Goal: Entertainment & Leisure: Consume media (video, audio)

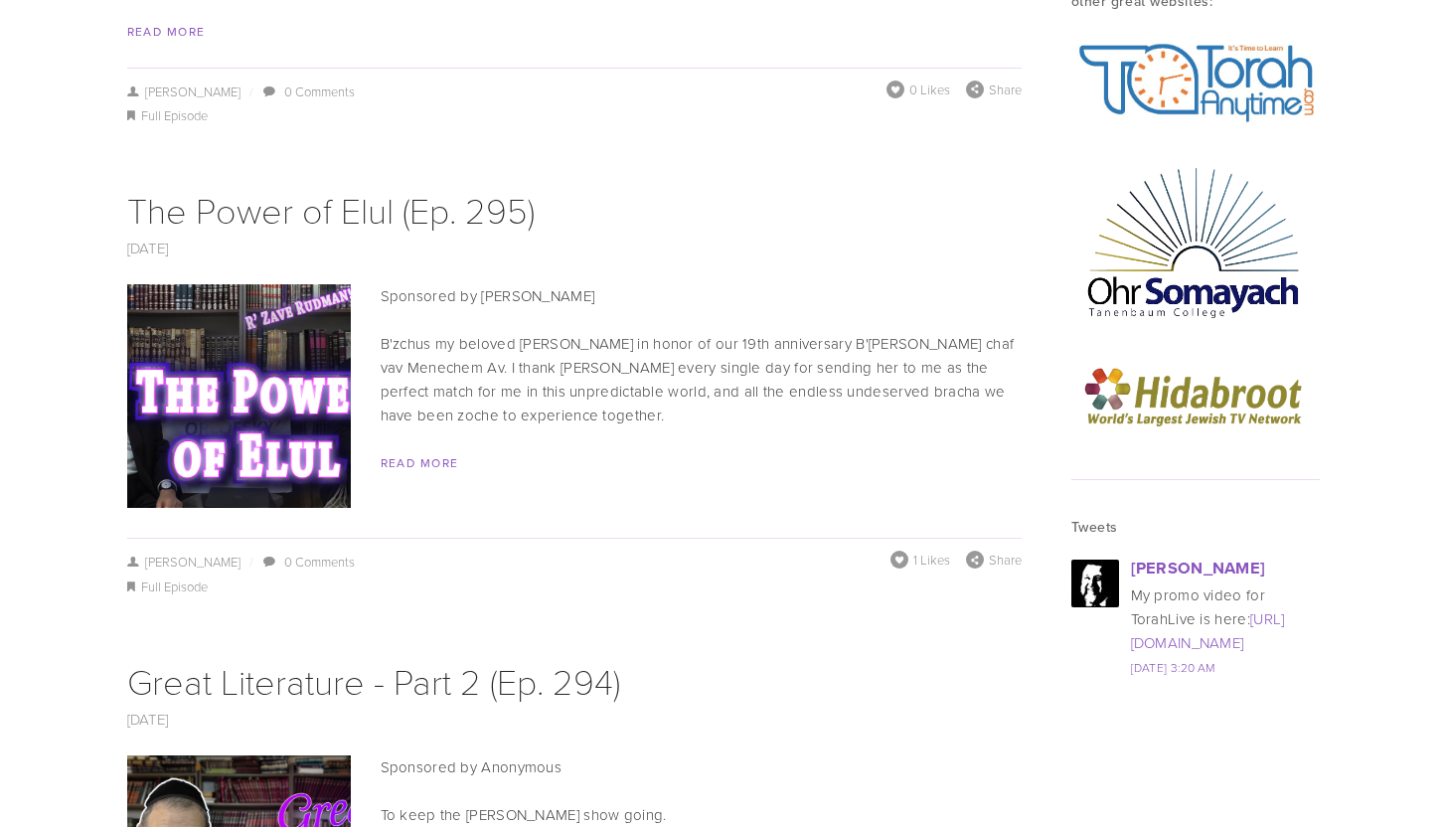
scroll to position [2744, 0]
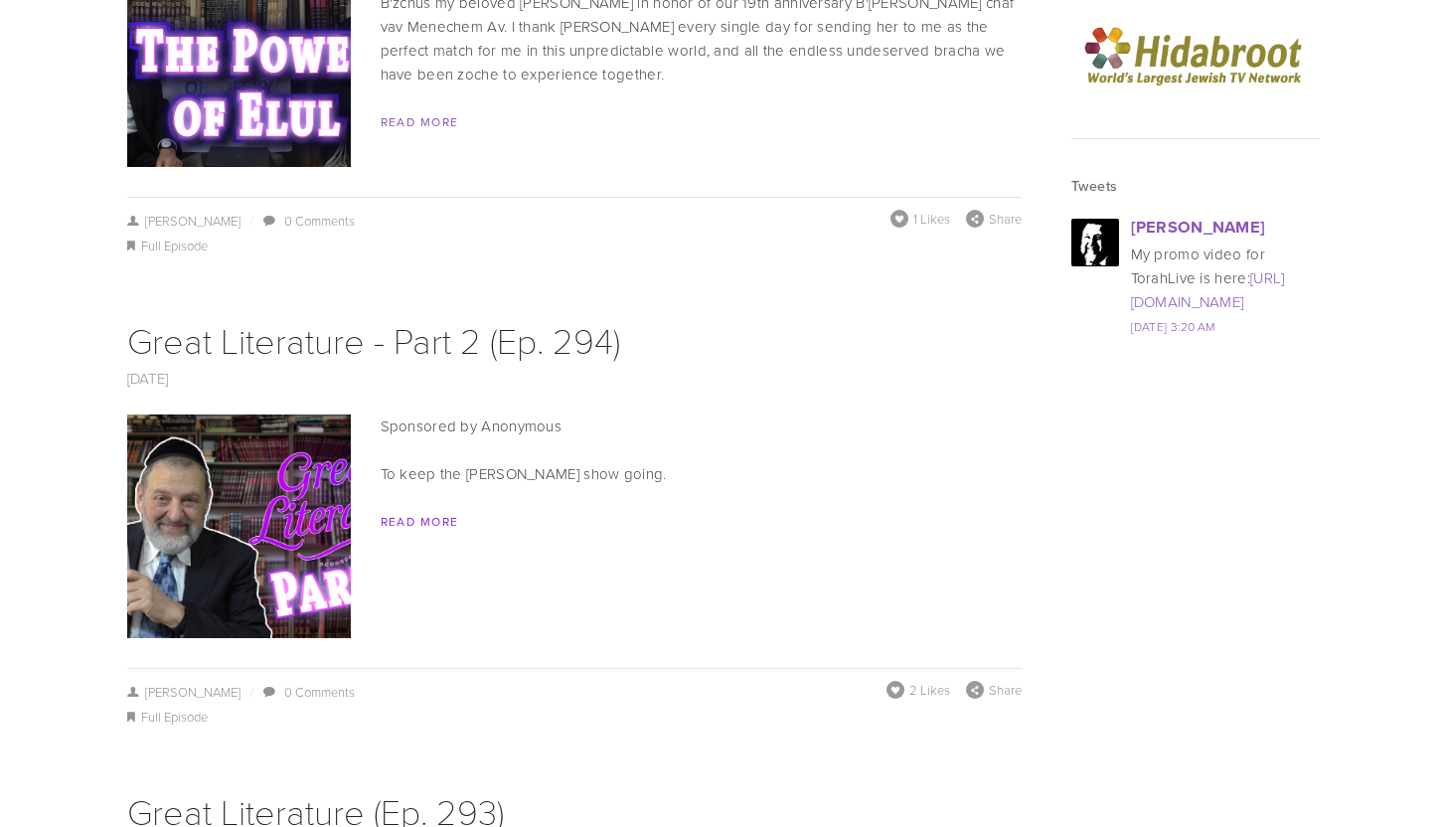
click at [421, 513] on link "Read More" at bounding box center [420, 521] width 79 height 17
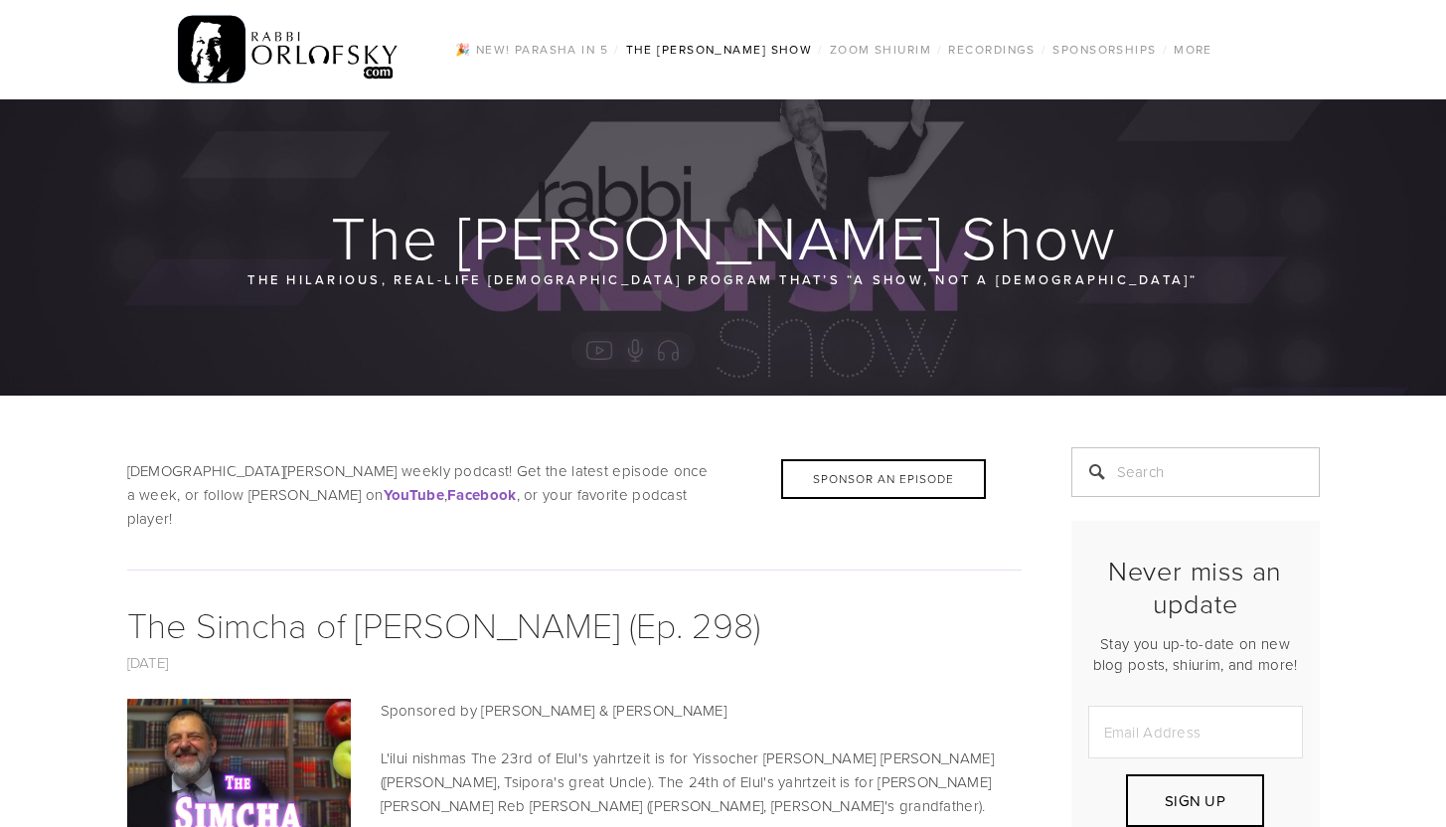
scroll to position [14, 0]
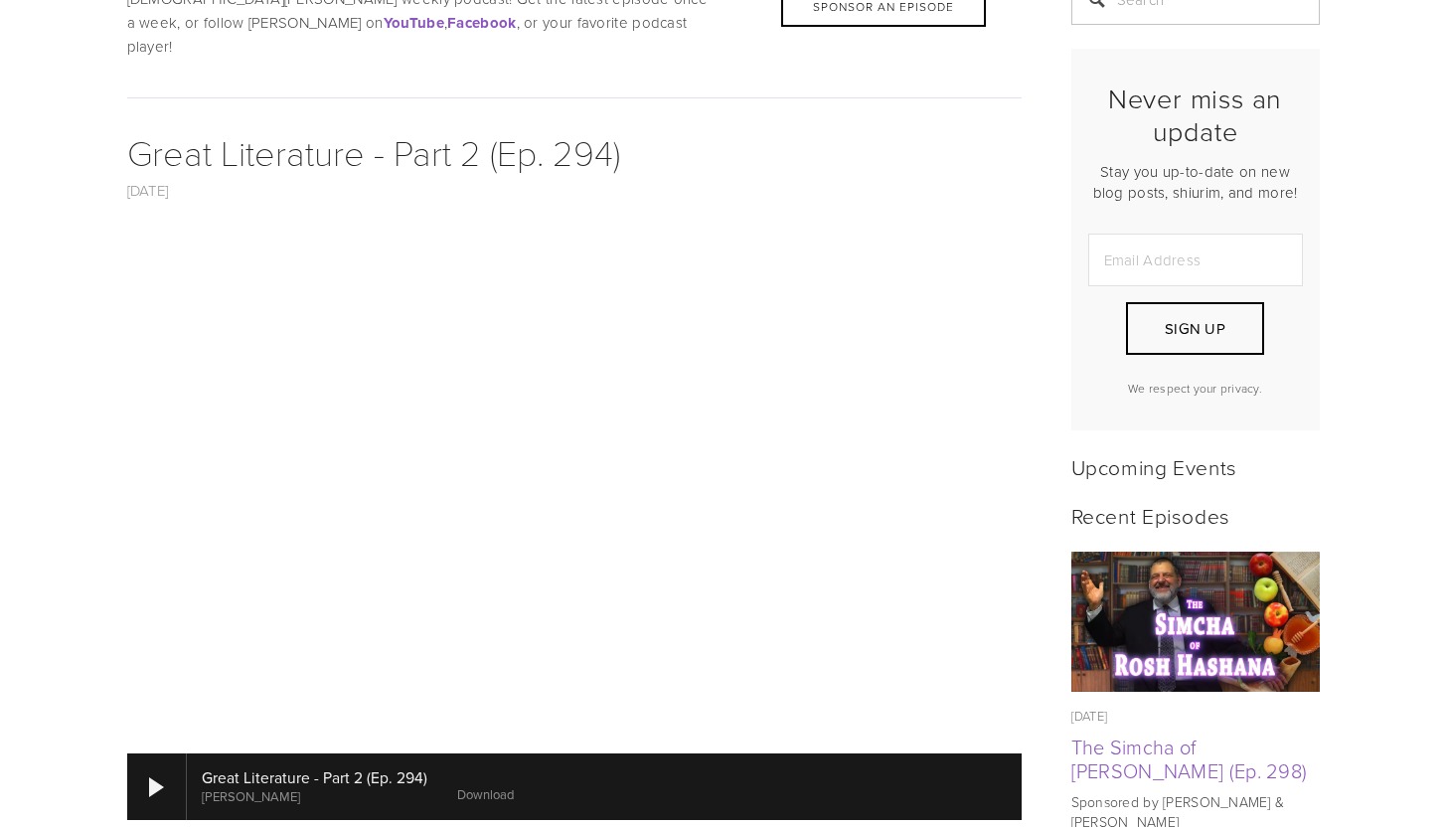
scroll to position [435, 0]
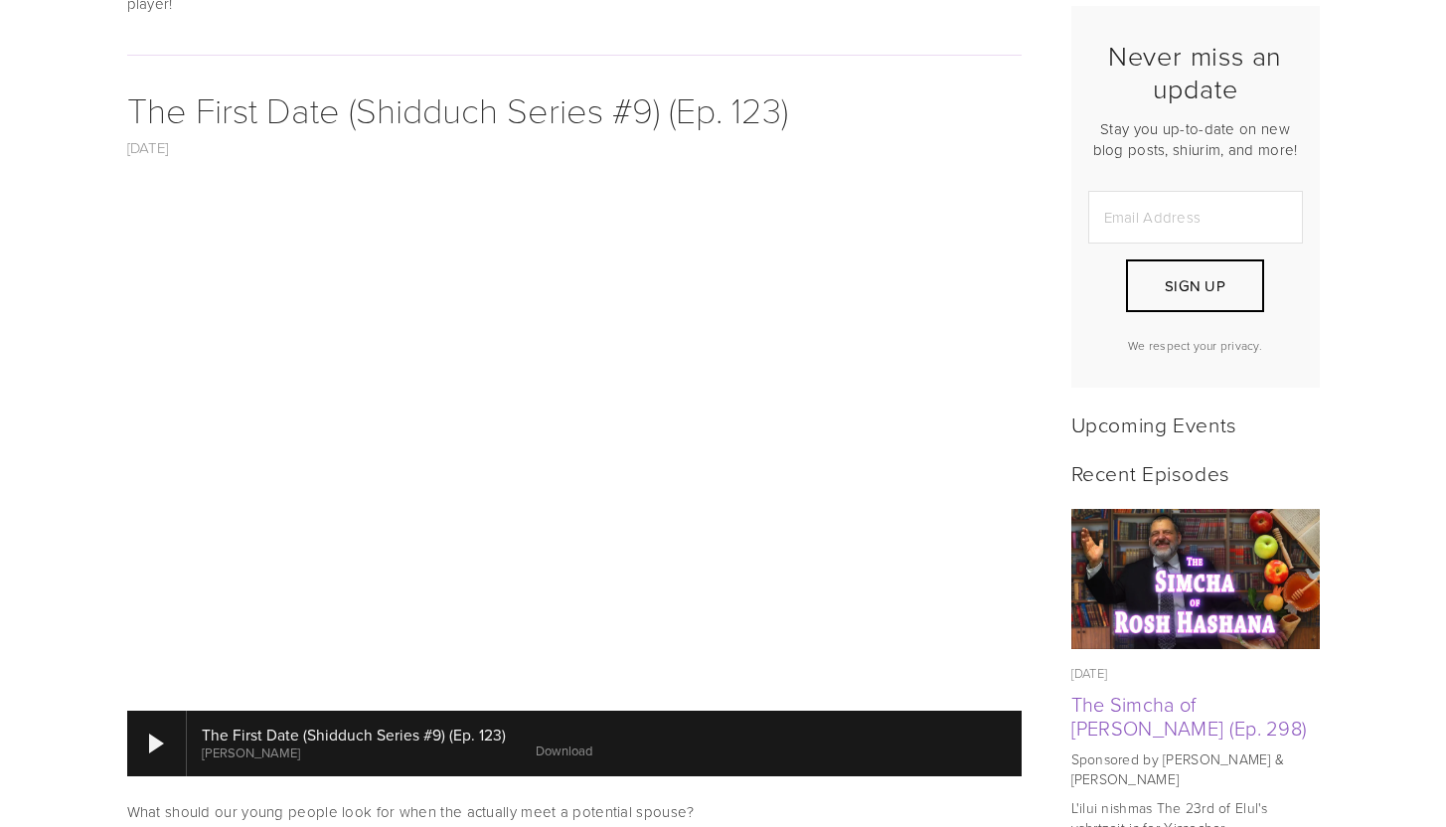
scroll to position [527, 0]
